Goal: Task Accomplishment & Management: Use online tool/utility

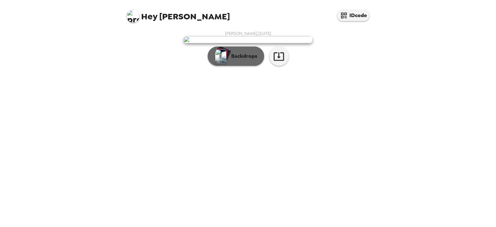
click at [241, 60] on p "Backdrops" at bounding box center [242, 56] width 29 height 8
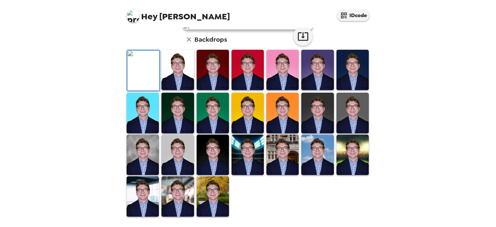
scroll to position [161, 0]
click at [174, 165] on img at bounding box center [177, 155] width 32 height 40
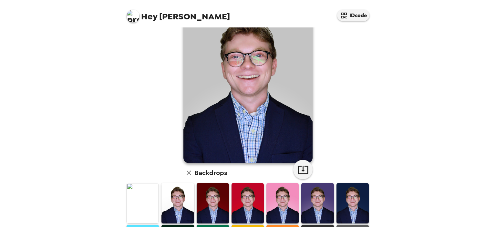
scroll to position [0, 0]
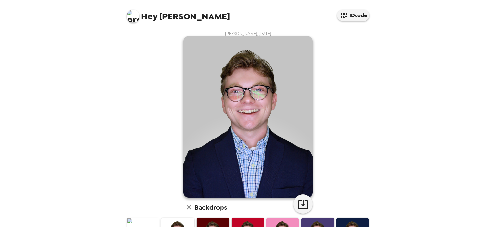
click at [301, 188] on img at bounding box center [247, 116] width 129 height 161
click at [301, 184] on img at bounding box center [247, 116] width 129 height 161
click at [301, 209] on icon "button" at bounding box center [302, 203] width 11 height 11
